Goal: Information Seeking & Learning: Learn about a topic

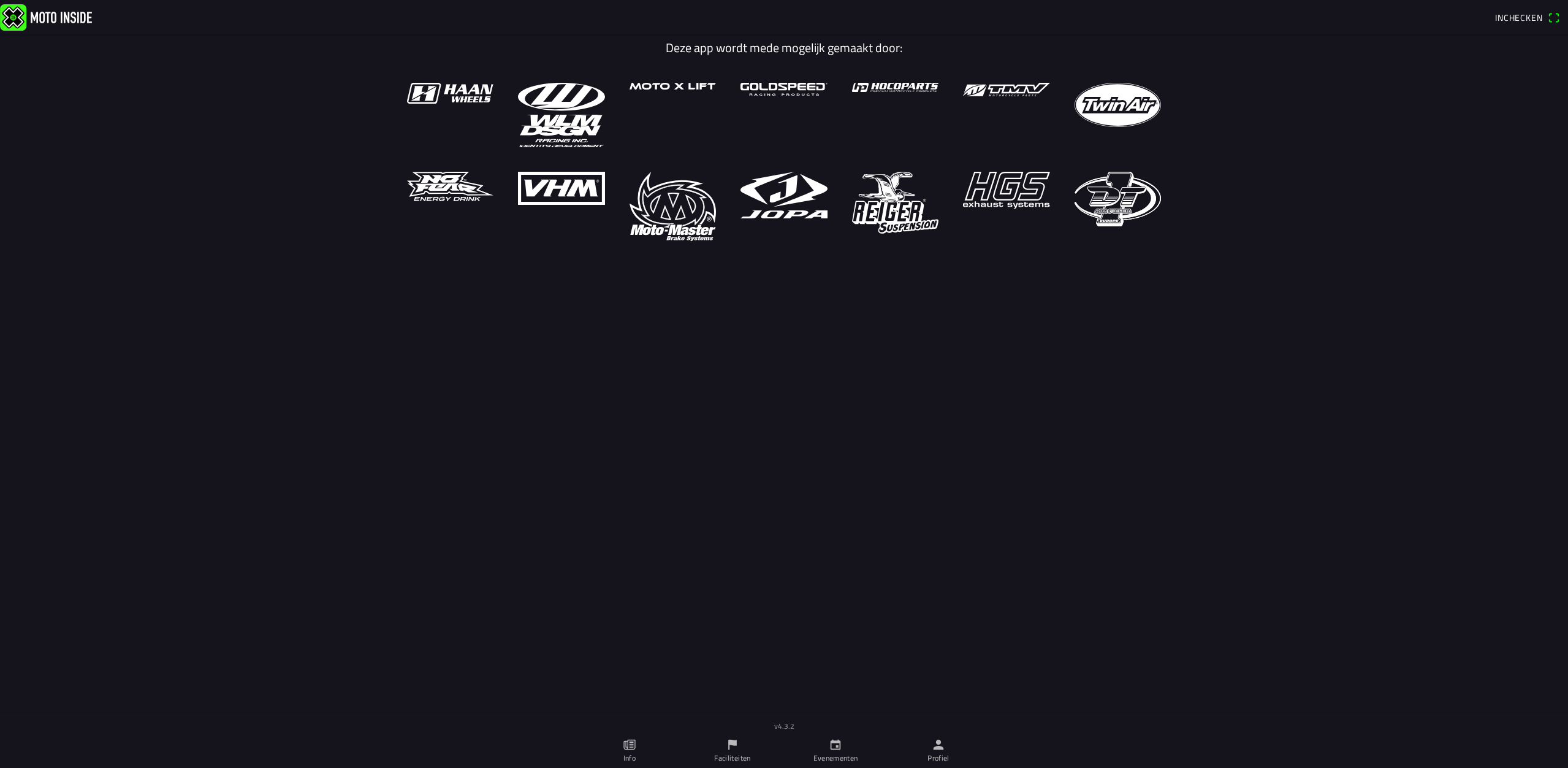
click at [840, 762] on ion-label "Evenementen" at bounding box center [835, 758] width 45 height 11
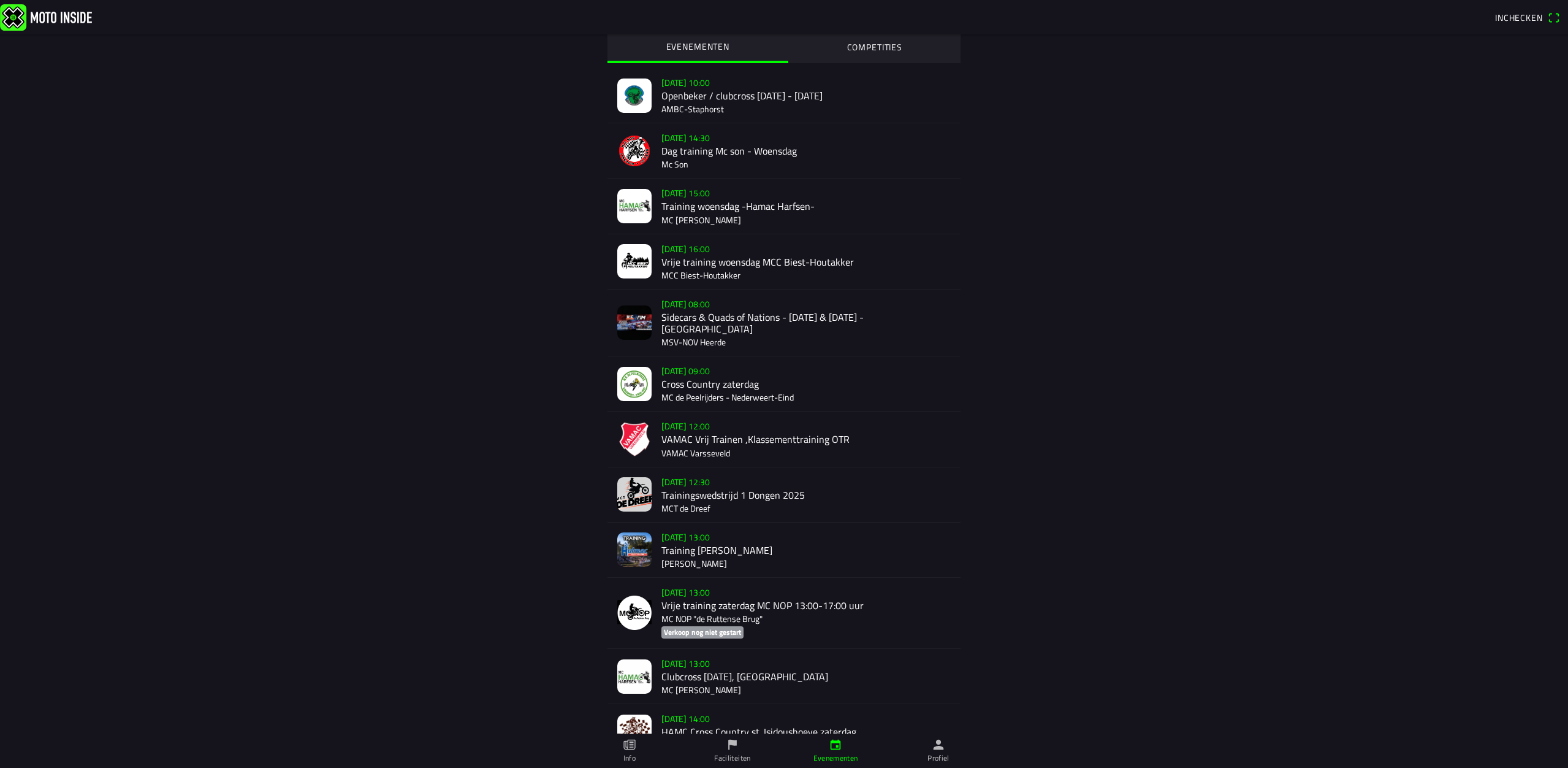
scroll to position [116, 0]
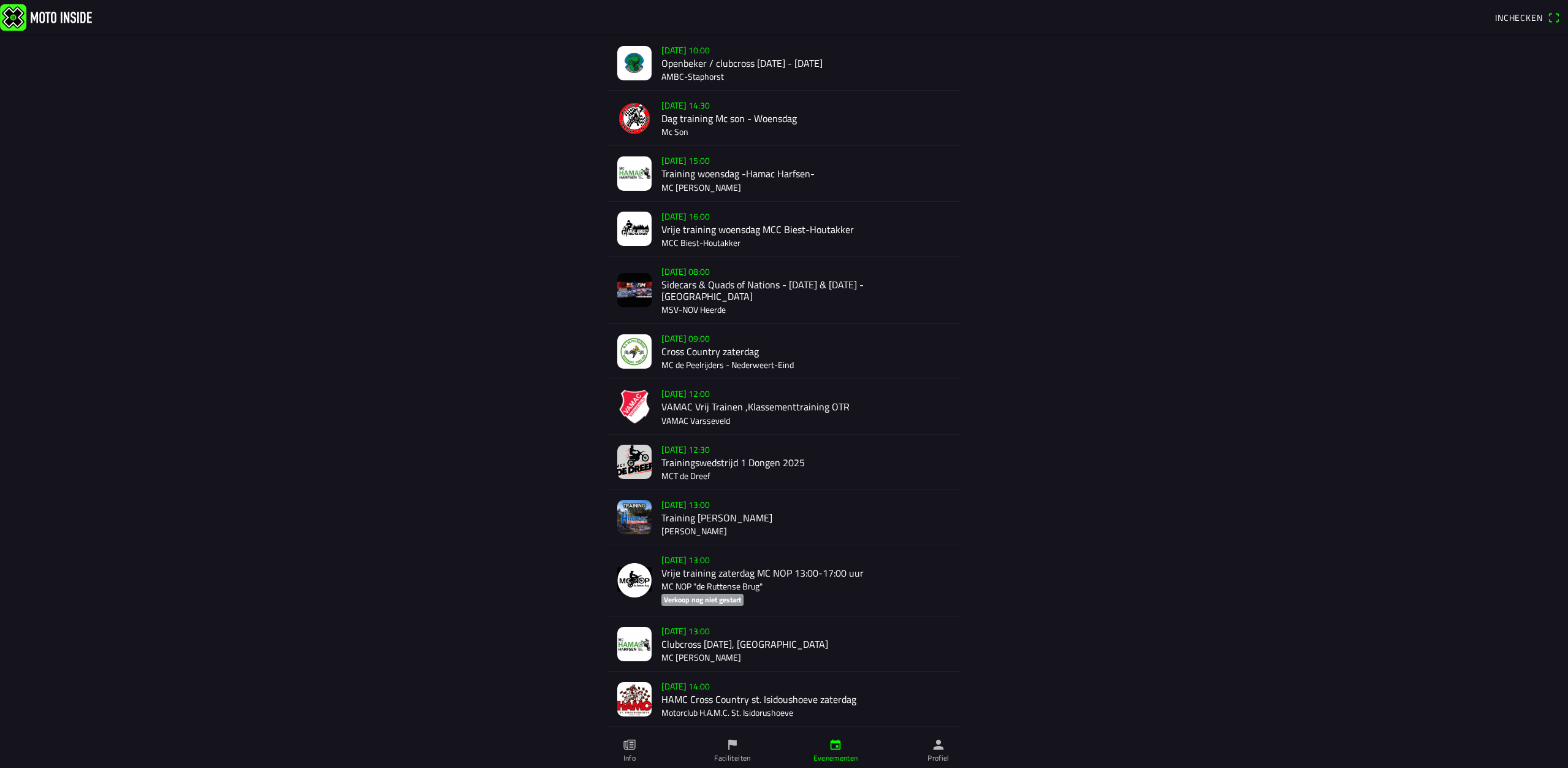
click at [743, 690] on div "[DATE] 14:00 HAMC Cross Country st. Isidoushoeve zaterdag Motorclub H.A.M.C. St…" at bounding box center [806, 698] width 290 height 55
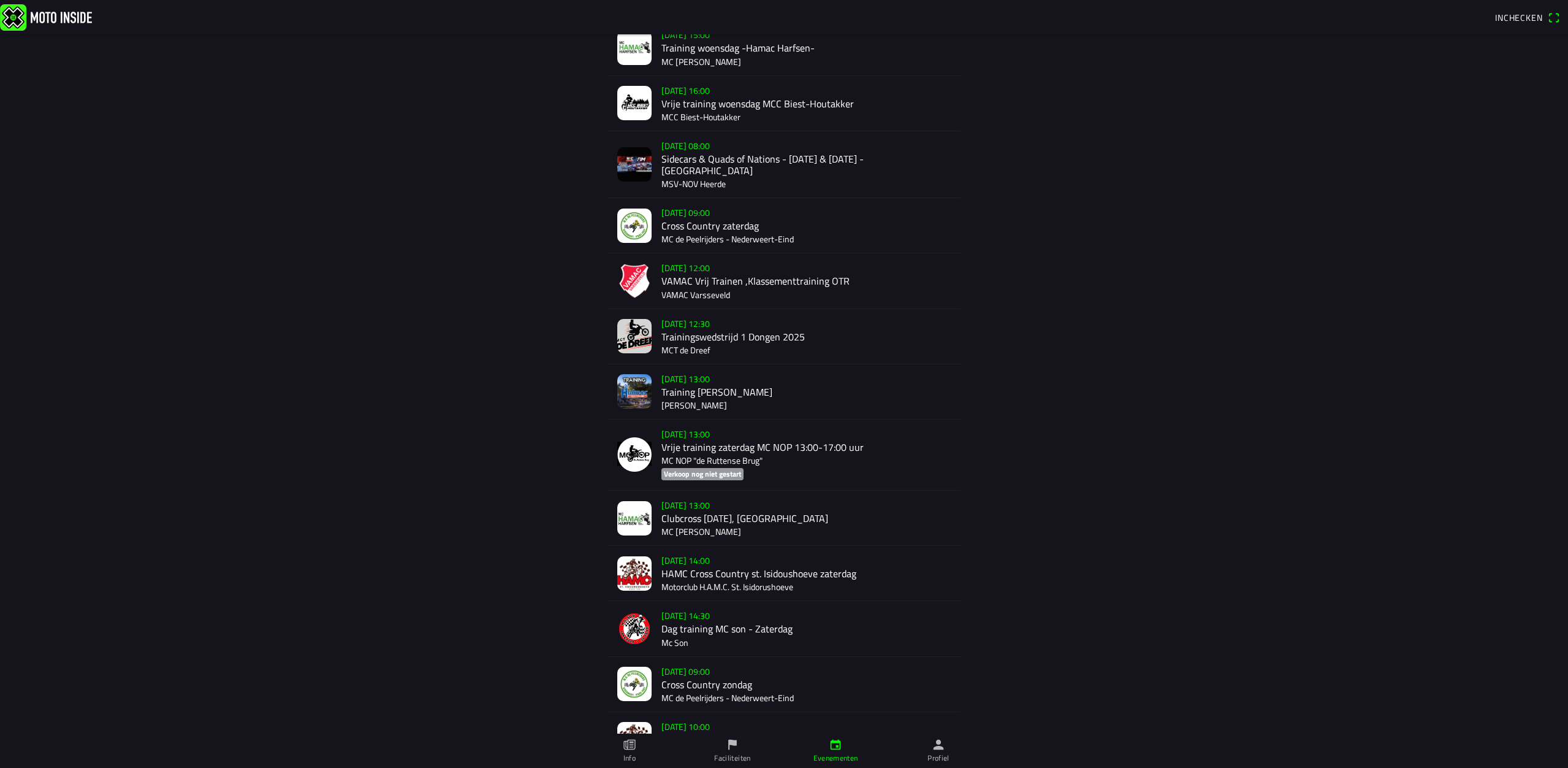
scroll to position [307, 0]
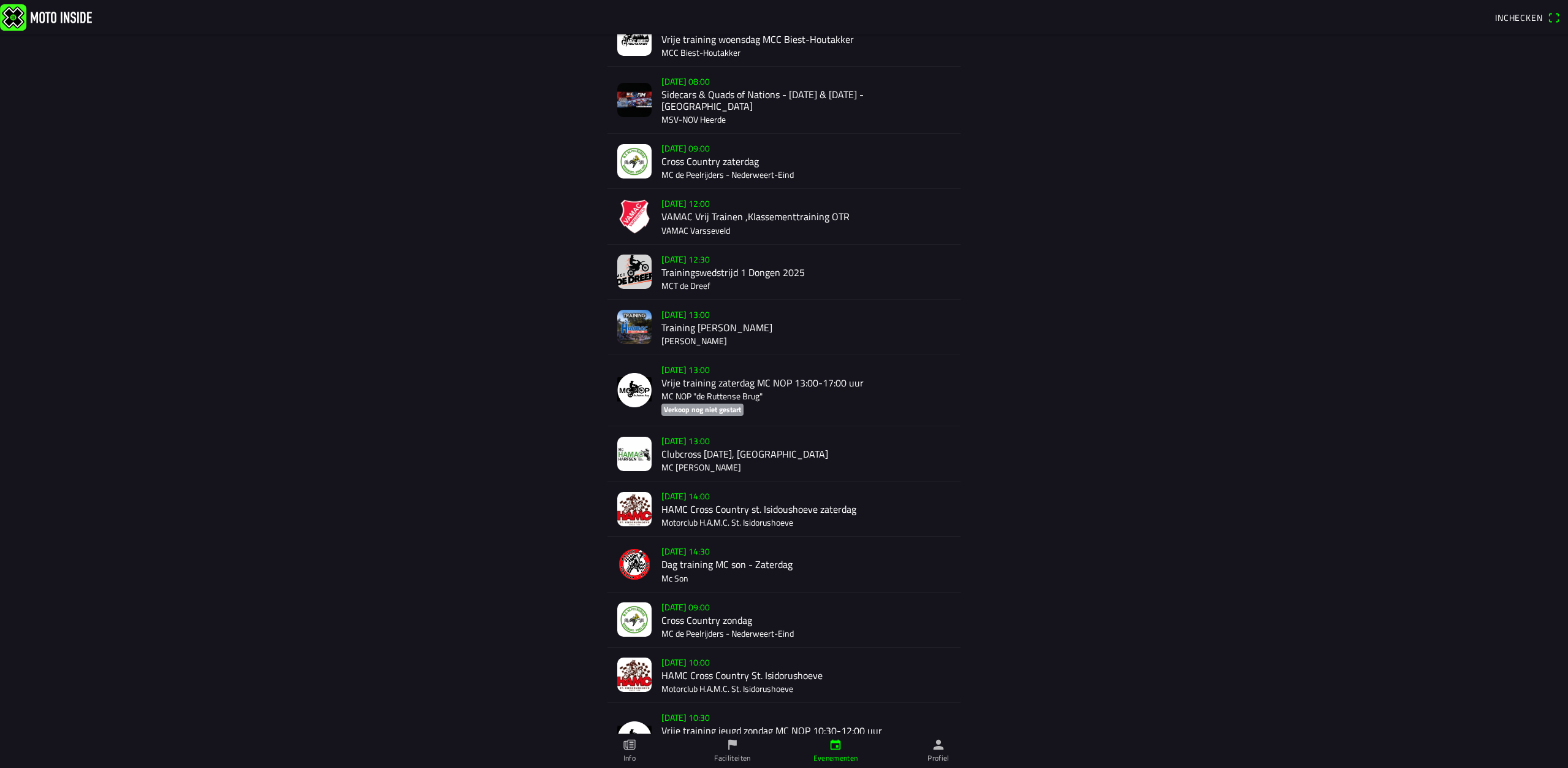
click at [760, 667] on div "[DATE] 10:00 HAMC Cross Country St. Isidorushoeve Motorclub H.A.M.C. St. Isidor…" at bounding box center [806, 675] width 290 height 55
